Goal: Transaction & Acquisition: Purchase product/service

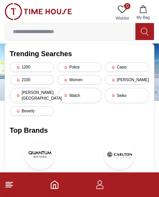
click at [124, 67] on div "Casio" at bounding box center [127, 67] width 44 height 10
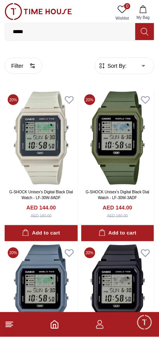
click at [123, 64] on span "Sort By:" at bounding box center [116, 66] width 21 height 8
click at [121, 68] on span "Sort By:" at bounding box center [116, 66] width 21 height 8
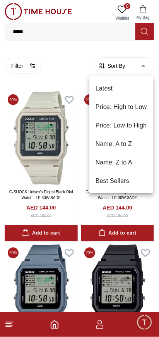
click at [120, 122] on li "Price: Low to High" at bounding box center [121, 125] width 64 height 19
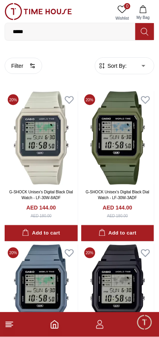
type input "*"
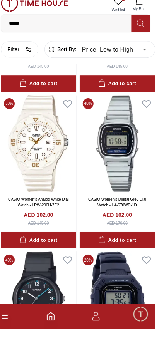
scroll to position [2977, 0]
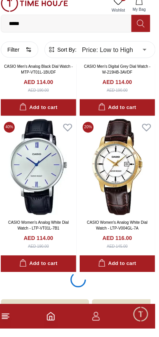
scroll to position [4541, 0]
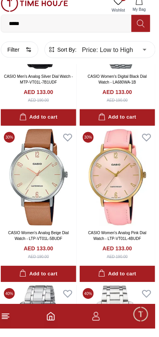
scroll to position [7555, 0]
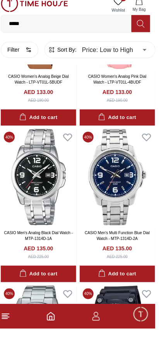
scroll to position [7635, 0]
